Goal: Information Seeking & Learning: Check status

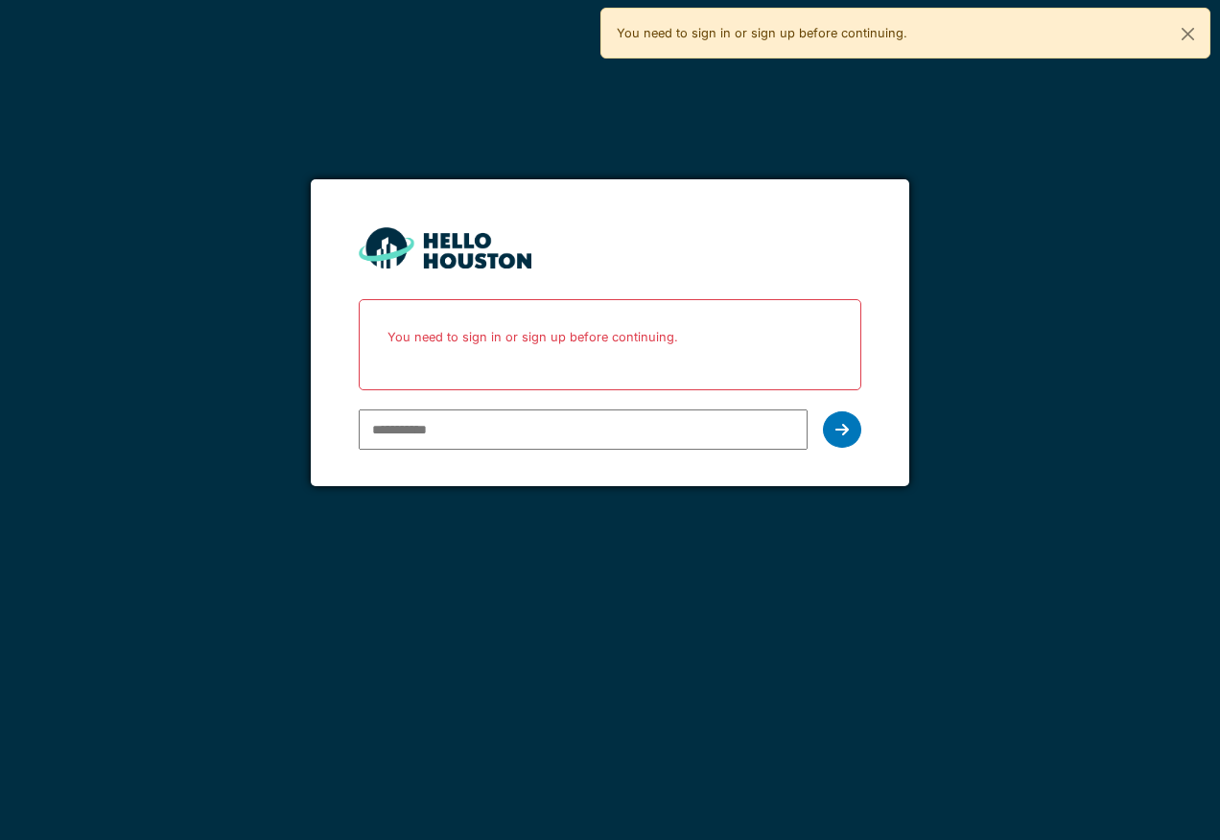
type input "**********"
click at [837, 422] on icon at bounding box center [841, 429] width 13 height 15
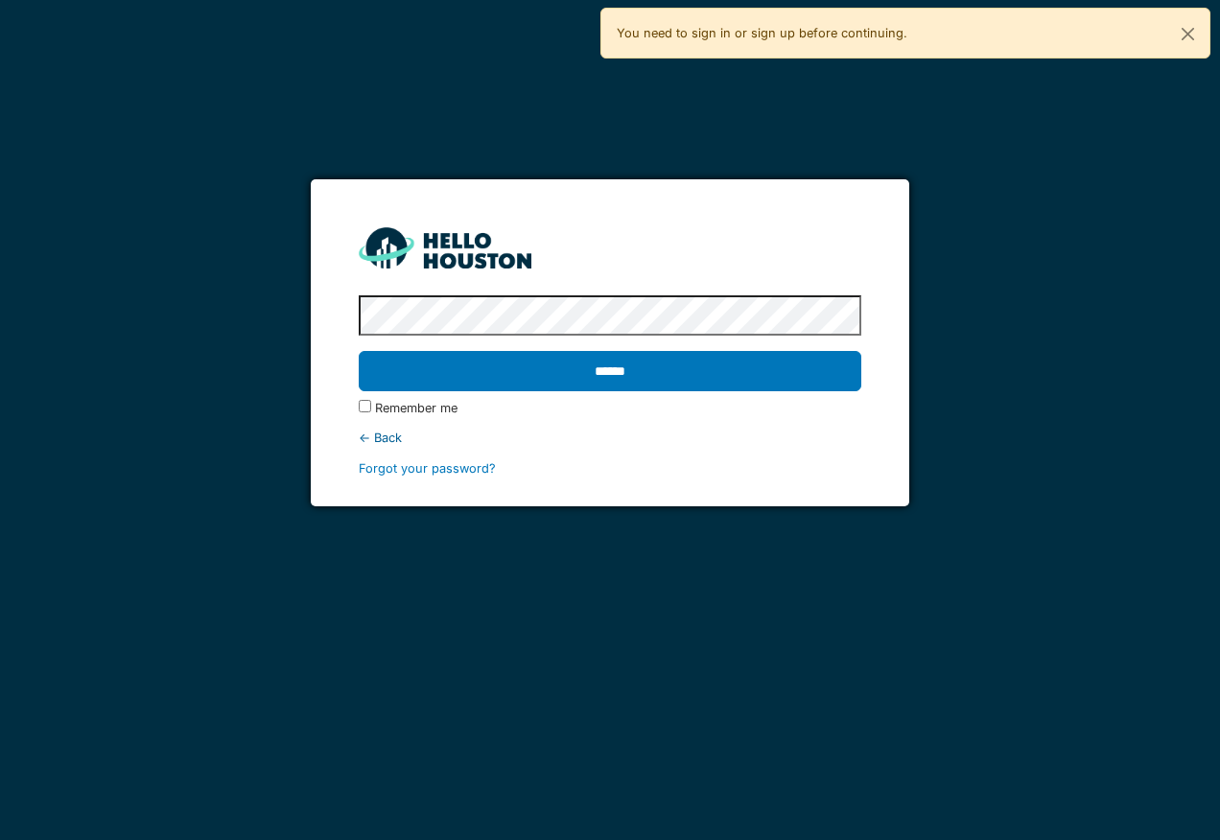
click at [359, 351] on input "******" at bounding box center [610, 371] width 502 height 40
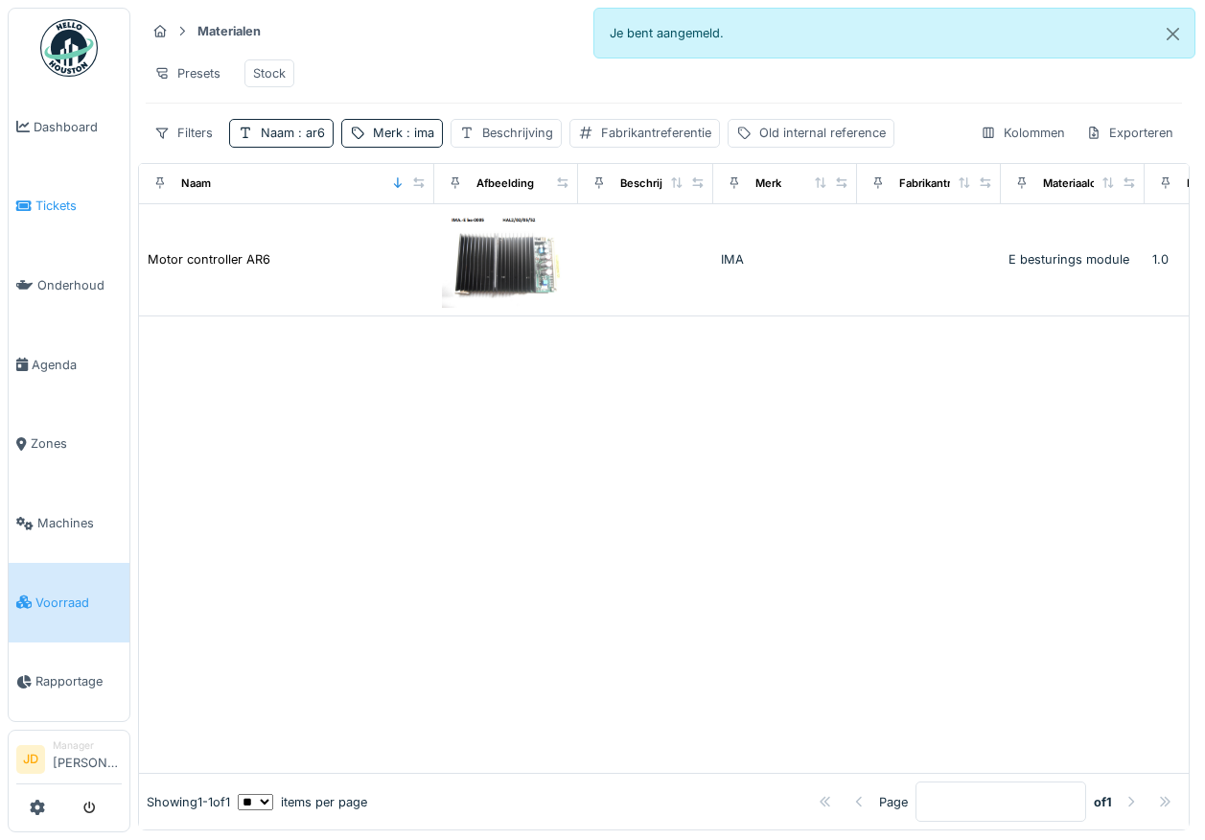
click at [72, 216] on link "Tickets" at bounding box center [69, 207] width 121 height 80
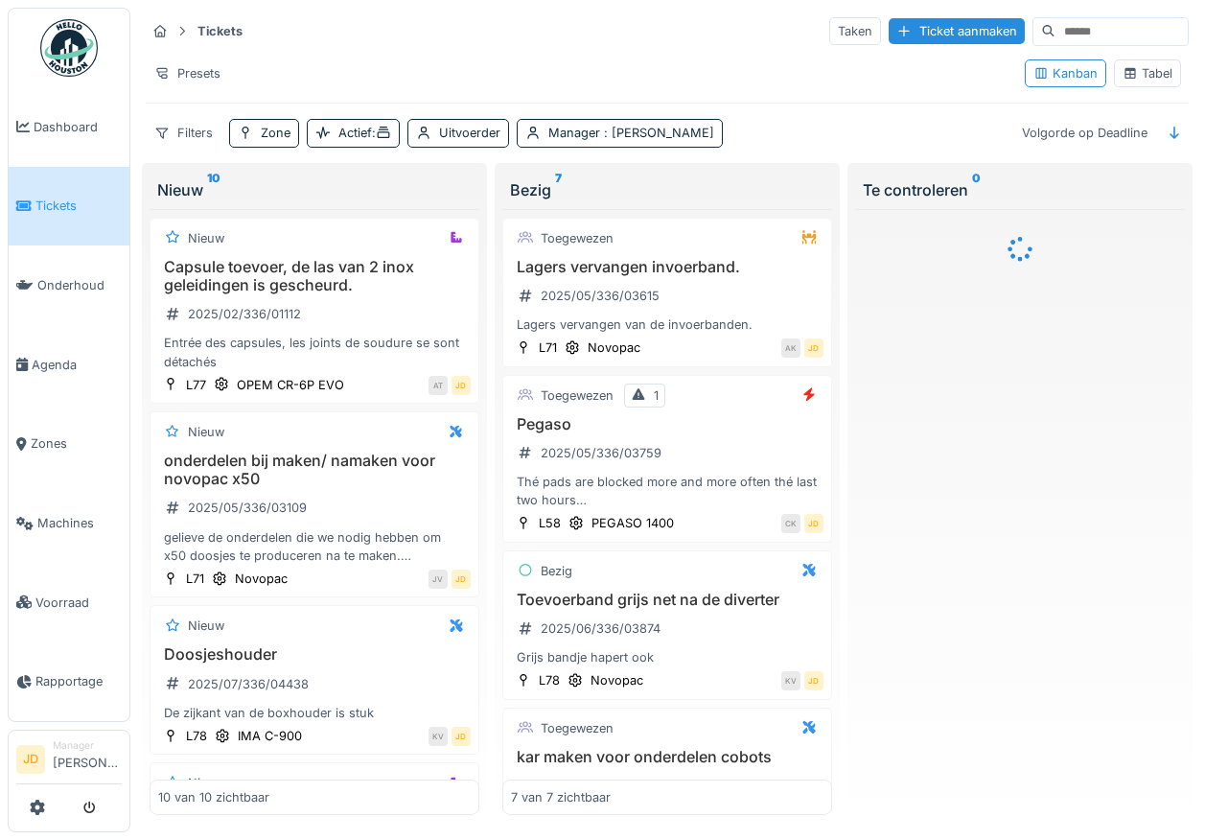
click at [1132, 82] on div "Tabel" at bounding box center [1148, 73] width 50 height 18
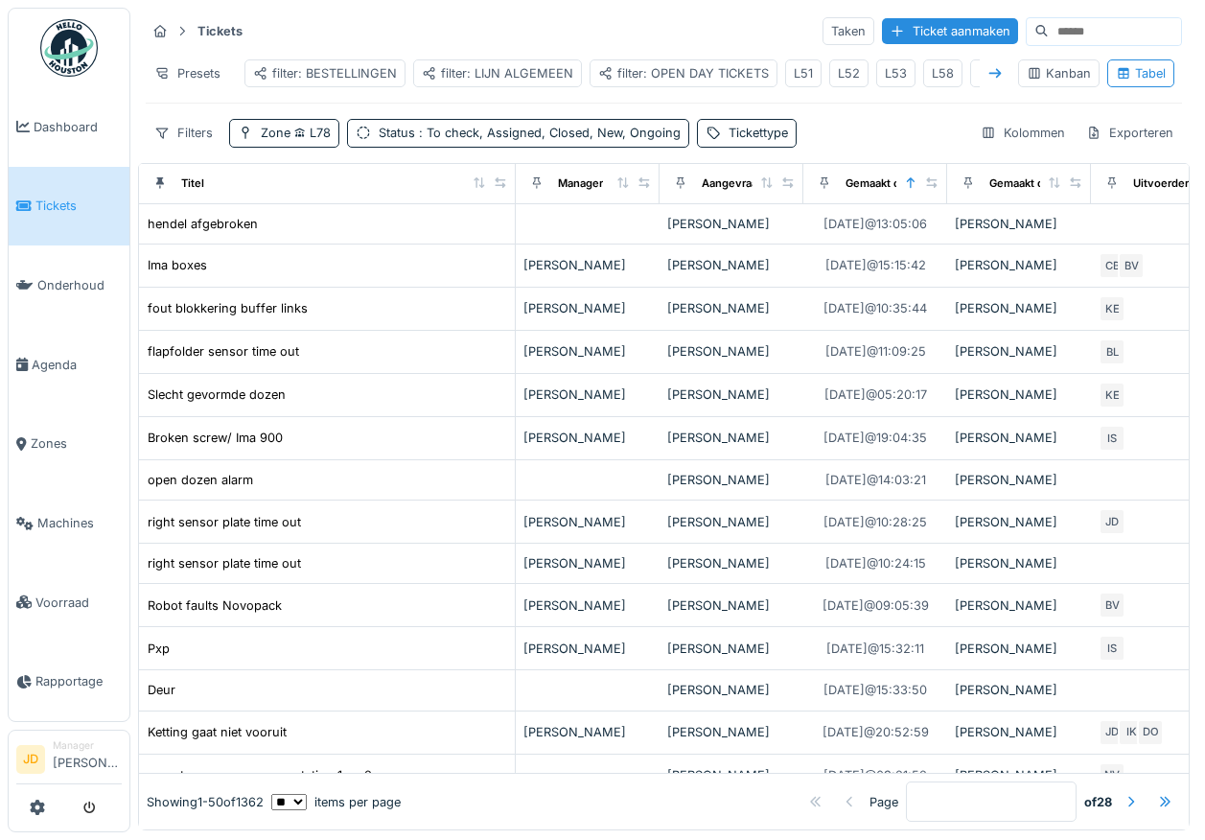
click at [988, 76] on icon at bounding box center [995, 73] width 15 height 12
click at [990, 74] on icon at bounding box center [996, 74] width 12 height 10
click at [620, 68] on div "L59" at bounding box center [629, 73] width 22 height 18
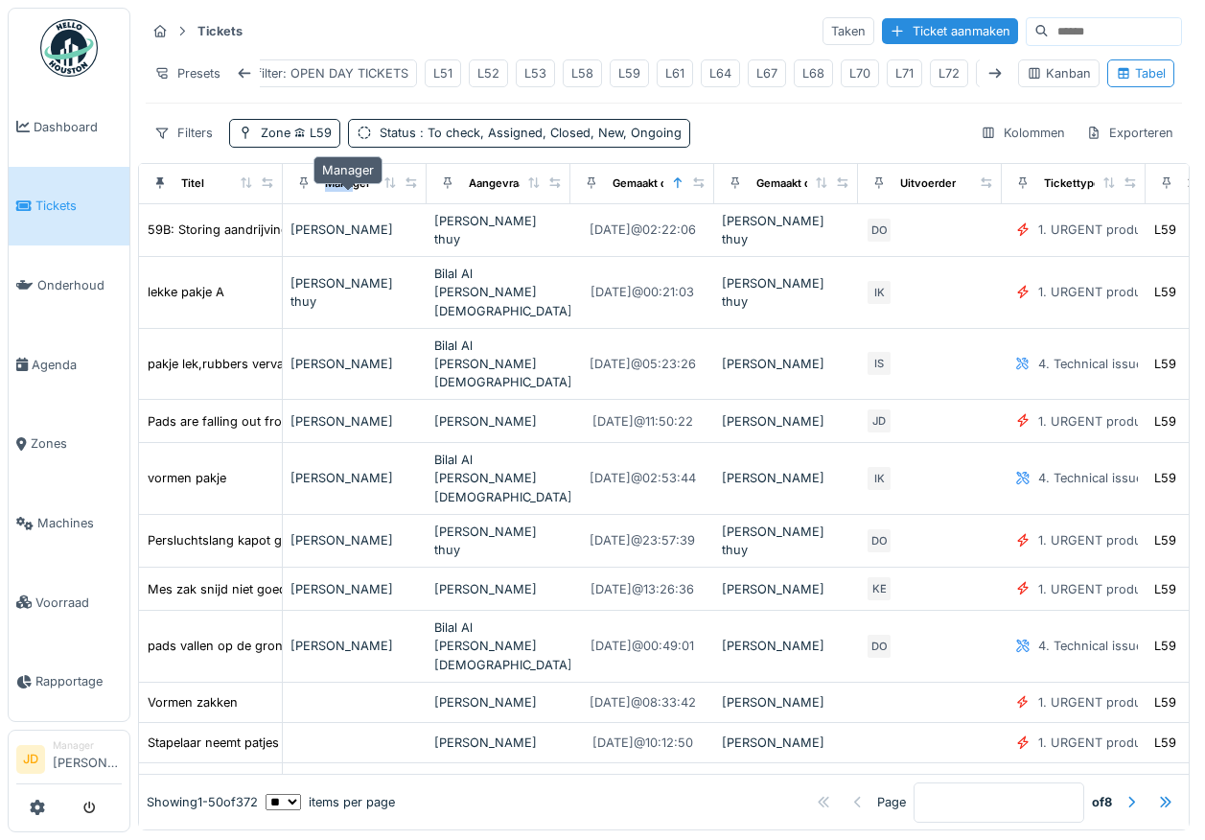
drag, startPoint x: 278, startPoint y: 198, endPoint x: 357, endPoint y: 199, distance: 78.6
click at [357, 199] on tr "Titel Manager Aangevraagd door Gemaakt op Gemaakt door Uitvoerder Tickettype Zo…" at bounding box center [1146, 184] width 2014 height 40
drag, startPoint x: 357, startPoint y: 199, endPoint x: 269, endPoint y: 198, distance: 87.3
click at [269, 188] on icon at bounding box center [267, 182] width 13 height 11
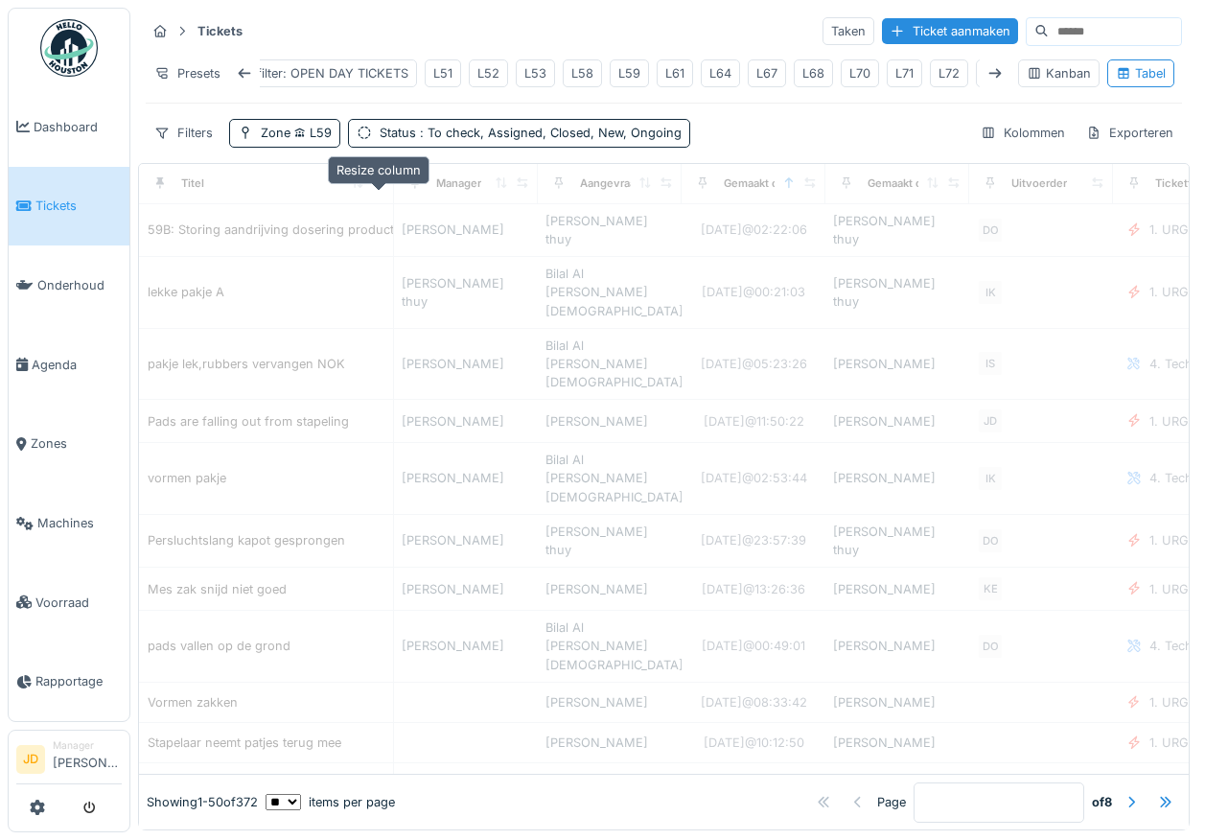
drag, startPoint x: 268, startPoint y: 198, endPoint x: 388, endPoint y: 193, distance: 120.0
click at [385, 188] on icon at bounding box center [378, 182] width 13 height 11
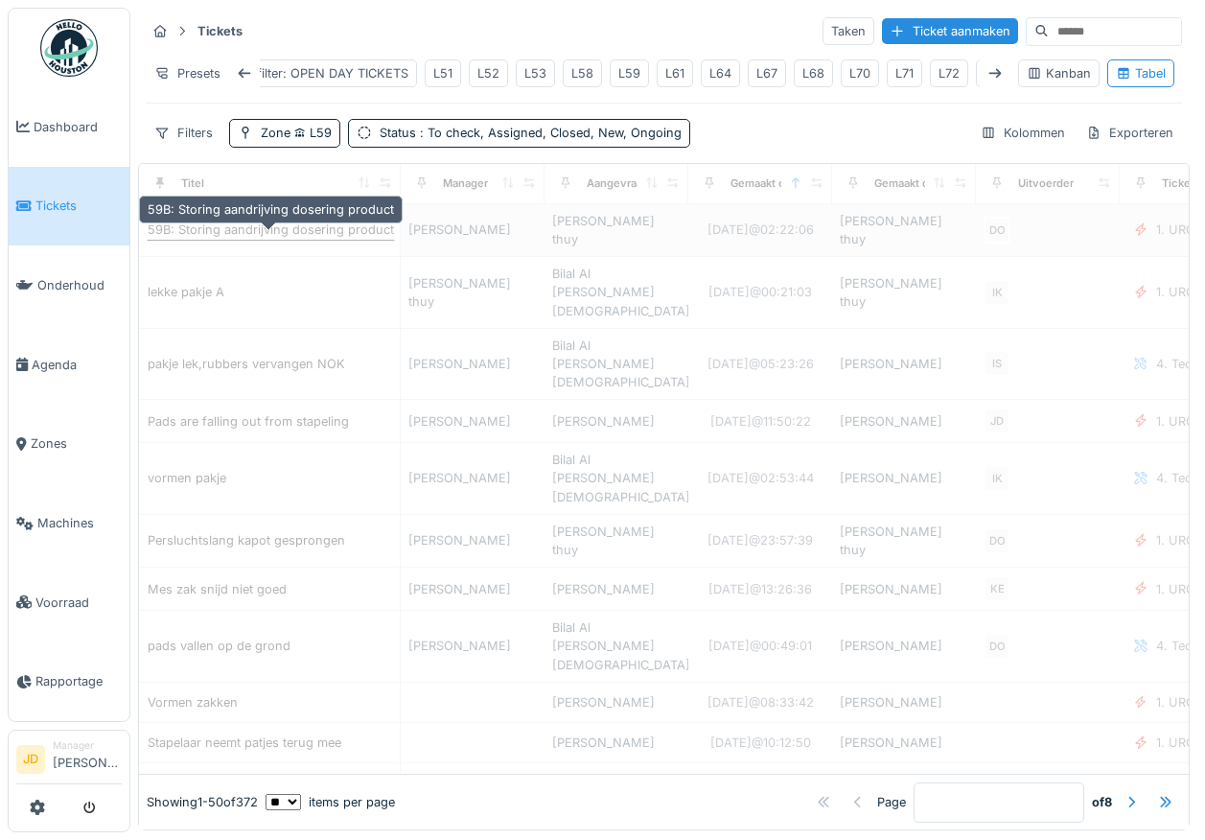
click at [361, 233] on div "59B: Storing aandrijving dosering product" at bounding box center [271, 230] width 246 height 18
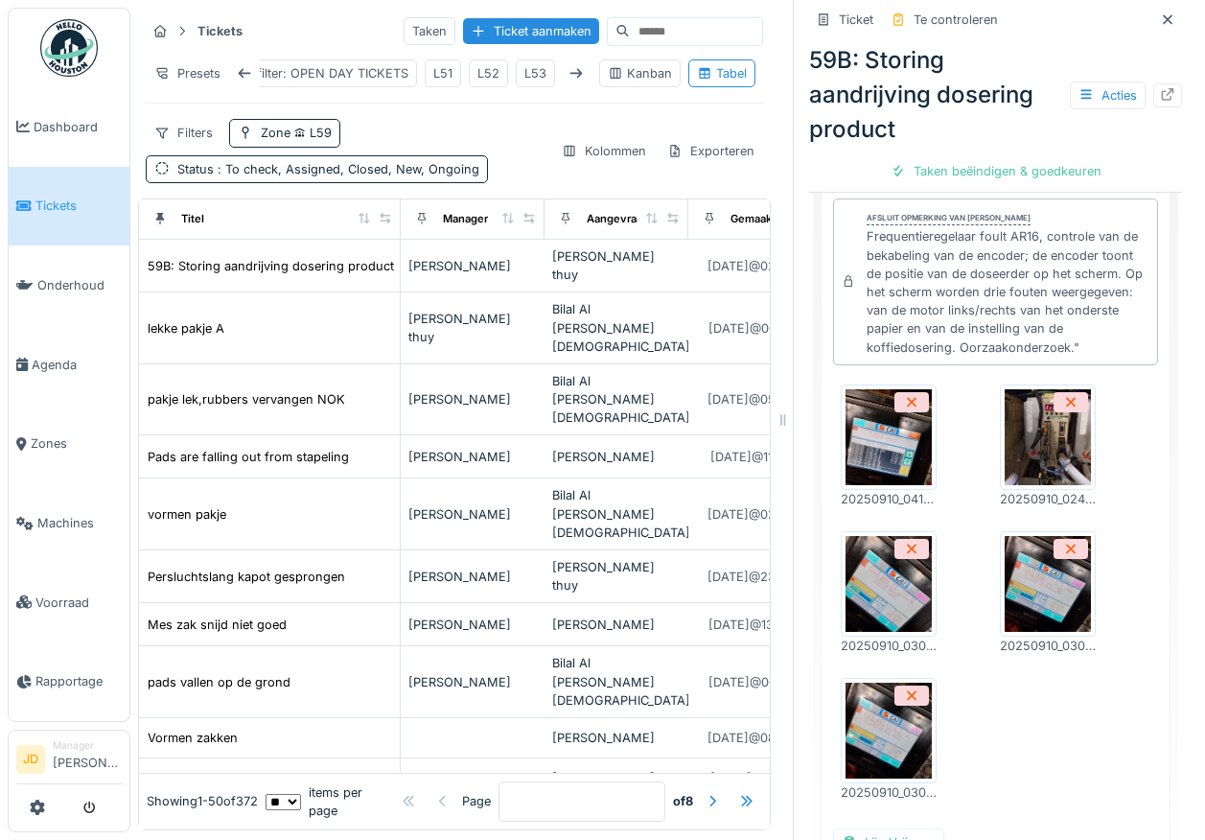
scroll to position [671, 0]
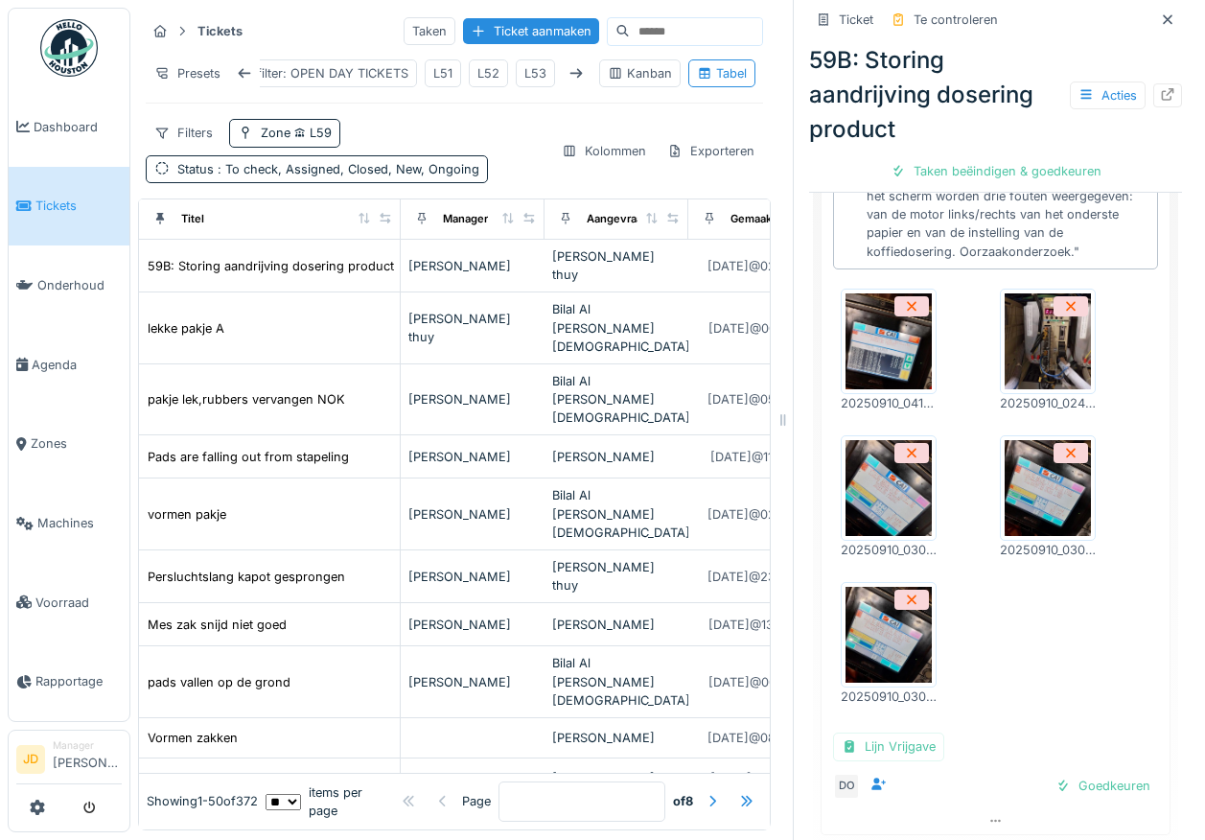
click at [862, 348] on img at bounding box center [889, 341] width 86 height 96
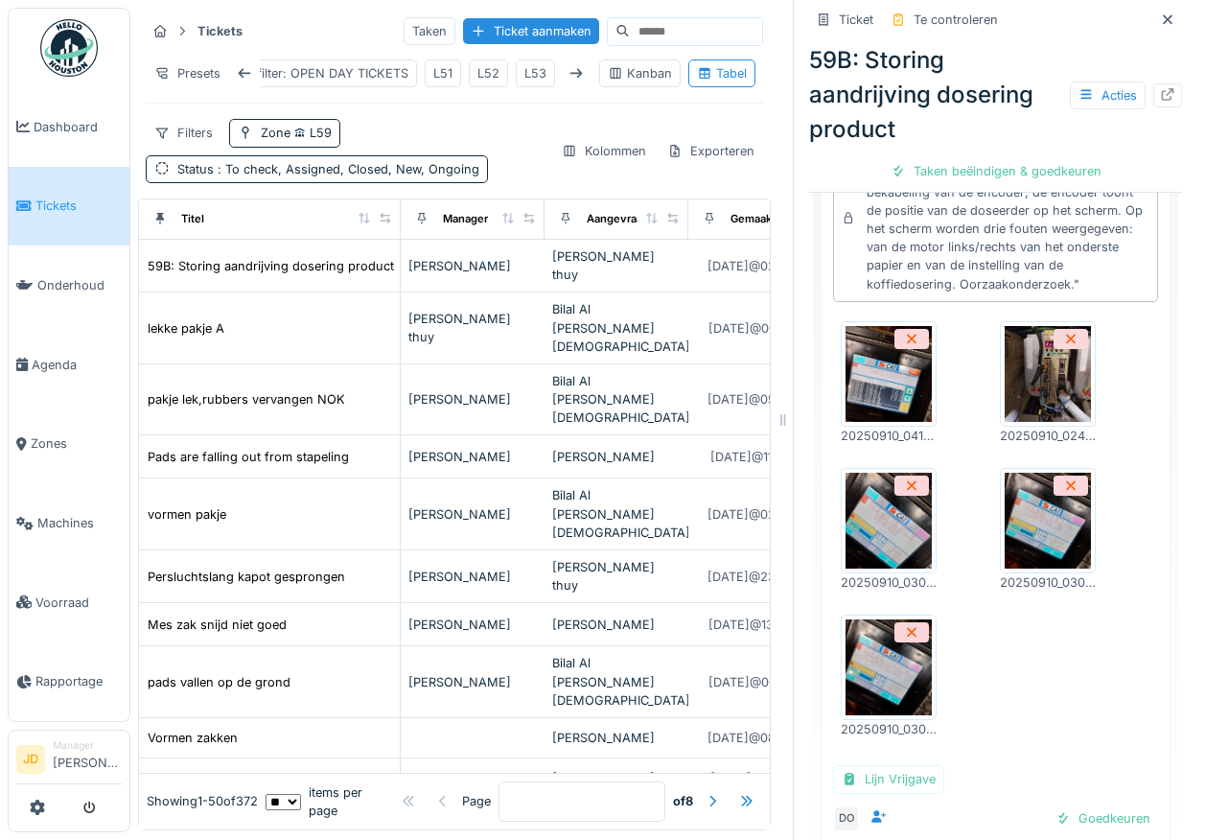
scroll to position [0, 0]
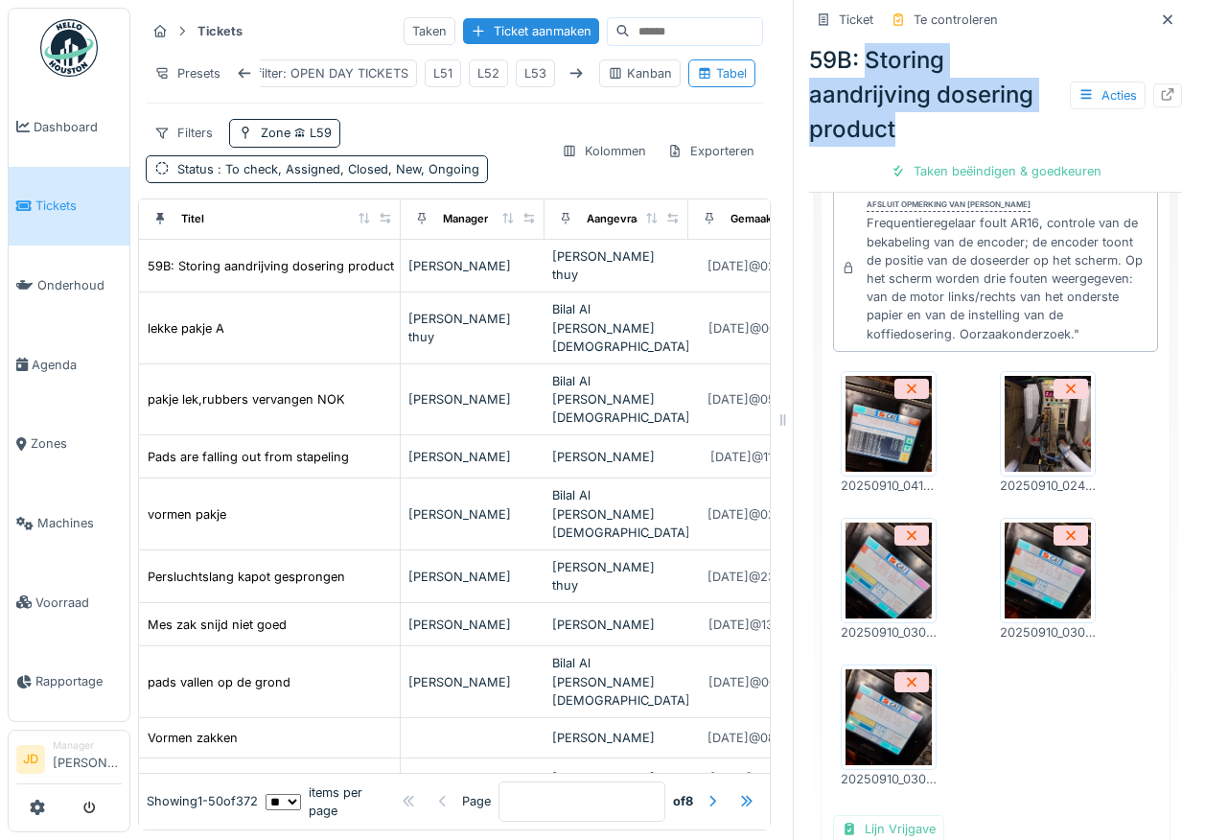
drag, startPoint x: 854, startPoint y: 54, endPoint x: 1017, endPoint y: 126, distance: 178.2
click at [1017, 126] on div "59B: Storing aandrijving dosering product Acties" at bounding box center [995, 95] width 373 height 104
drag, startPoint x: 1017, startPoint y: 126, endPoint x: 1006, endPoint y: 129, distance: 12.1
click at [1006, 129] on div "59B: Storing aandrijving dosering product Acties" at bounding box center [995, 95] width 373 height 104
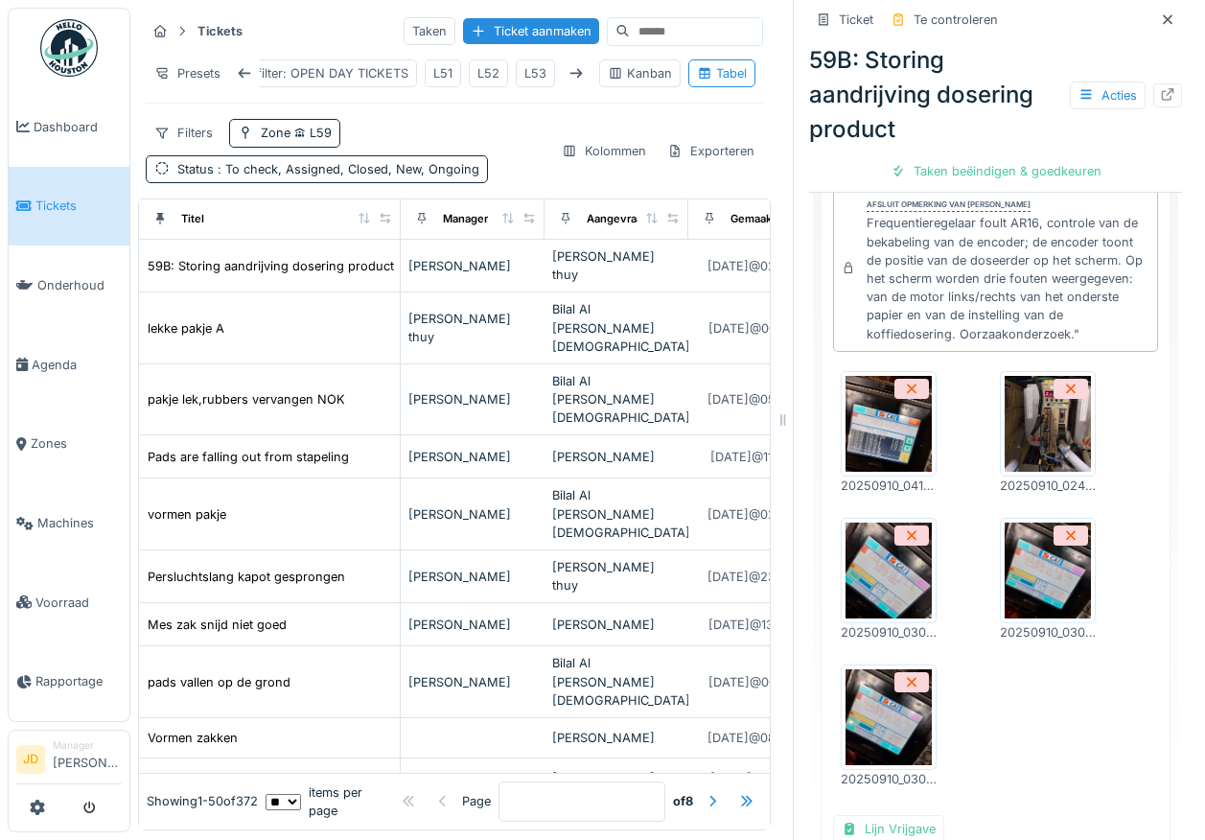
click at [1017, 439] on img at bounding box center [1048, 424] width 86 height 96
click at [883, 591] on img at bounding box center [889, 571] width 86 height 96
click at [1005, 592] on img at bounding box center [1048, 571] width 86 height 96
click at [882, 752] on img at bounding box center [889, 717] width 86 height 96
